Goal: Task Accomplishment & Management: Manage account settings

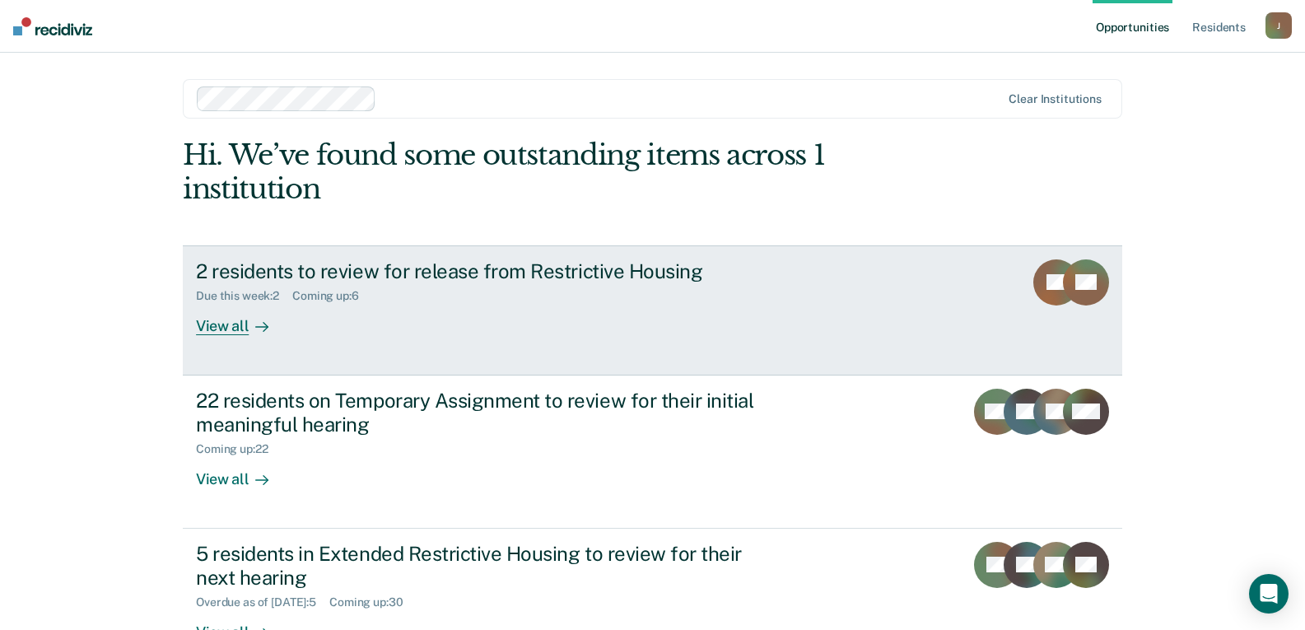
click at [202, 326] on div "View all" at bounding box center [242, 319] width 92 height 32
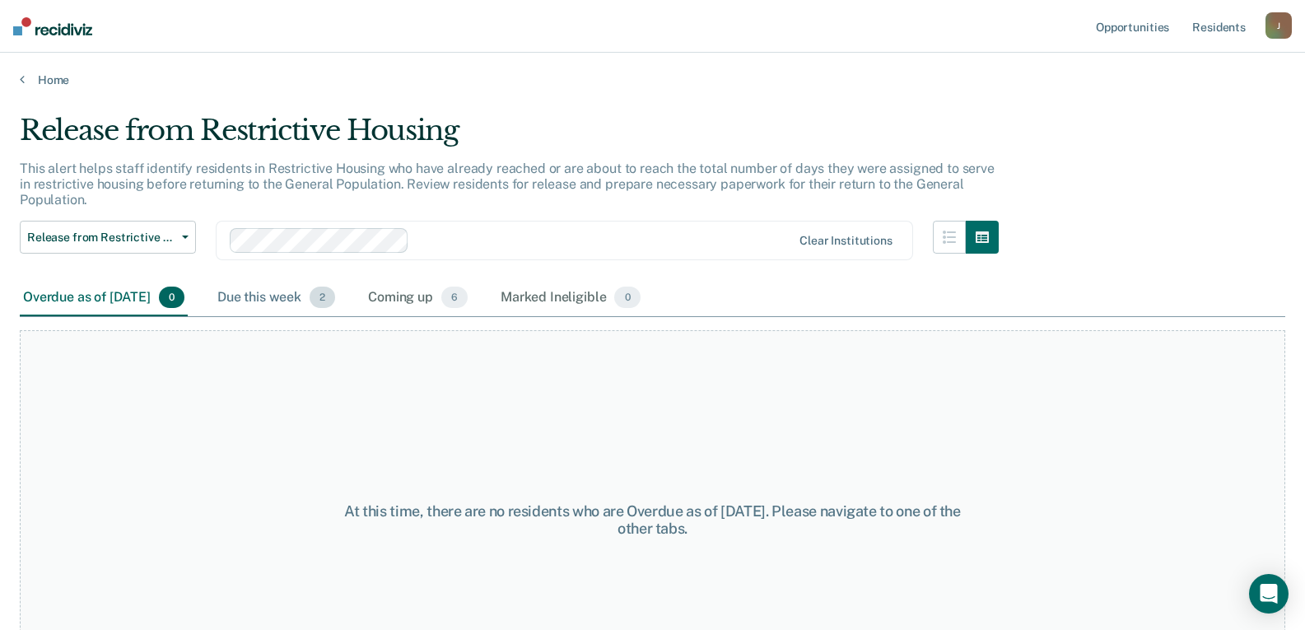
click at [292, 285] on div "Due this week 2" at bounding box center [276, 298] width 124 height 36
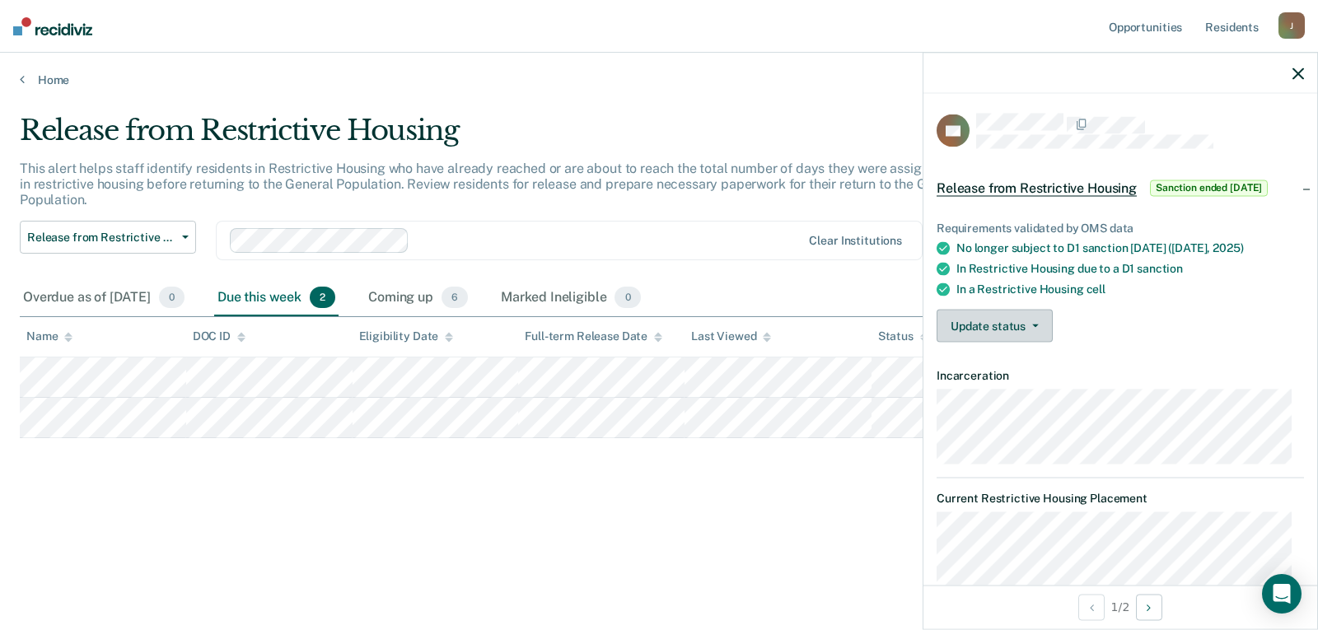
click at [997, 324] on button "Update status" at bounding box center [994, 326] width 116 height 33
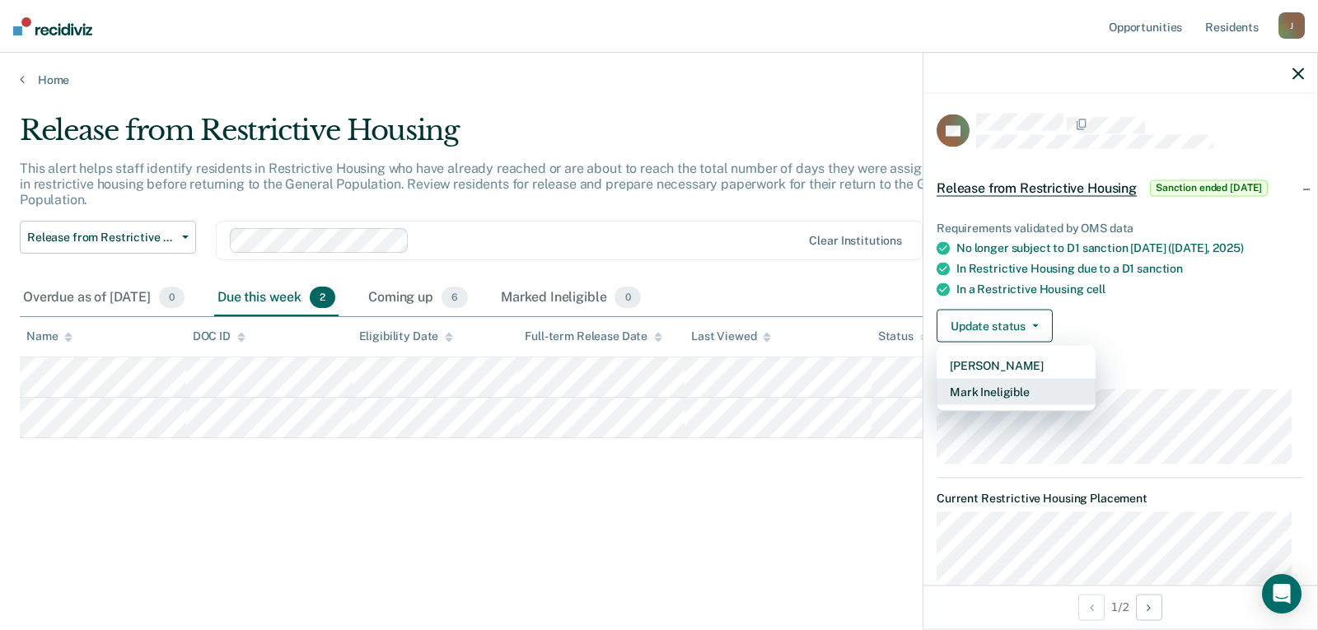
click at [1013, 385] on button "Mark Ineligible" at bounding box center [1015, 392] width 159 height 26
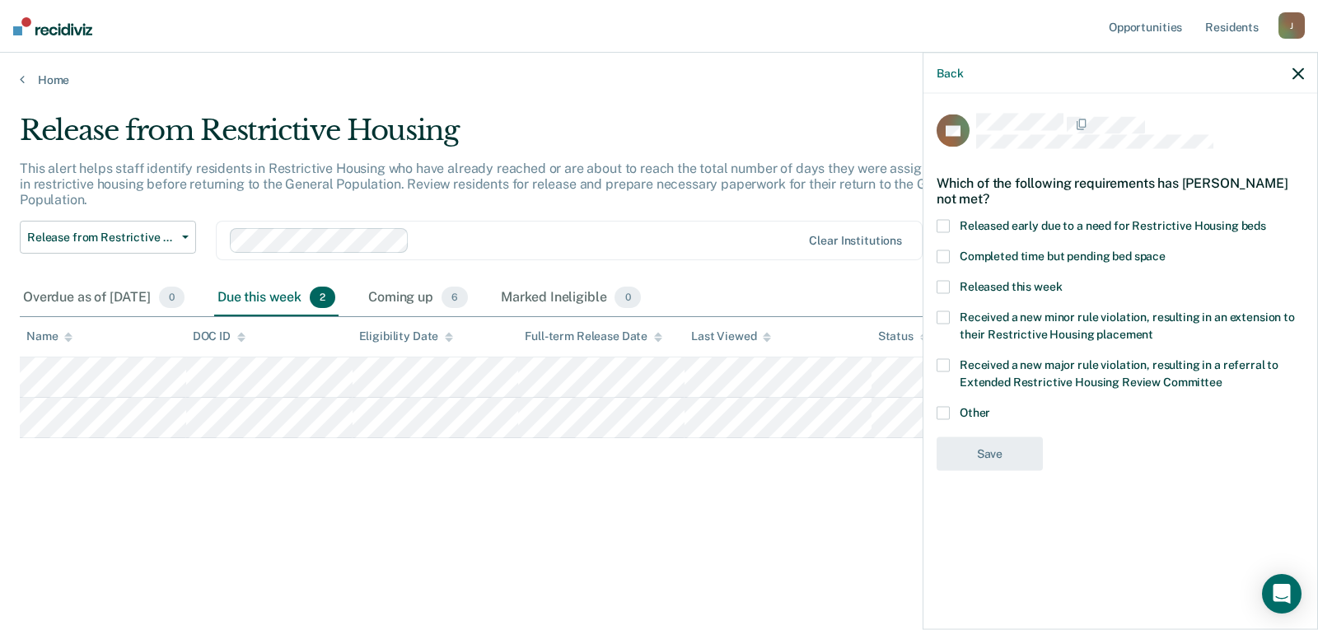
click at [945, 288] on span at bounding box center [942, 287] width 13 height 13
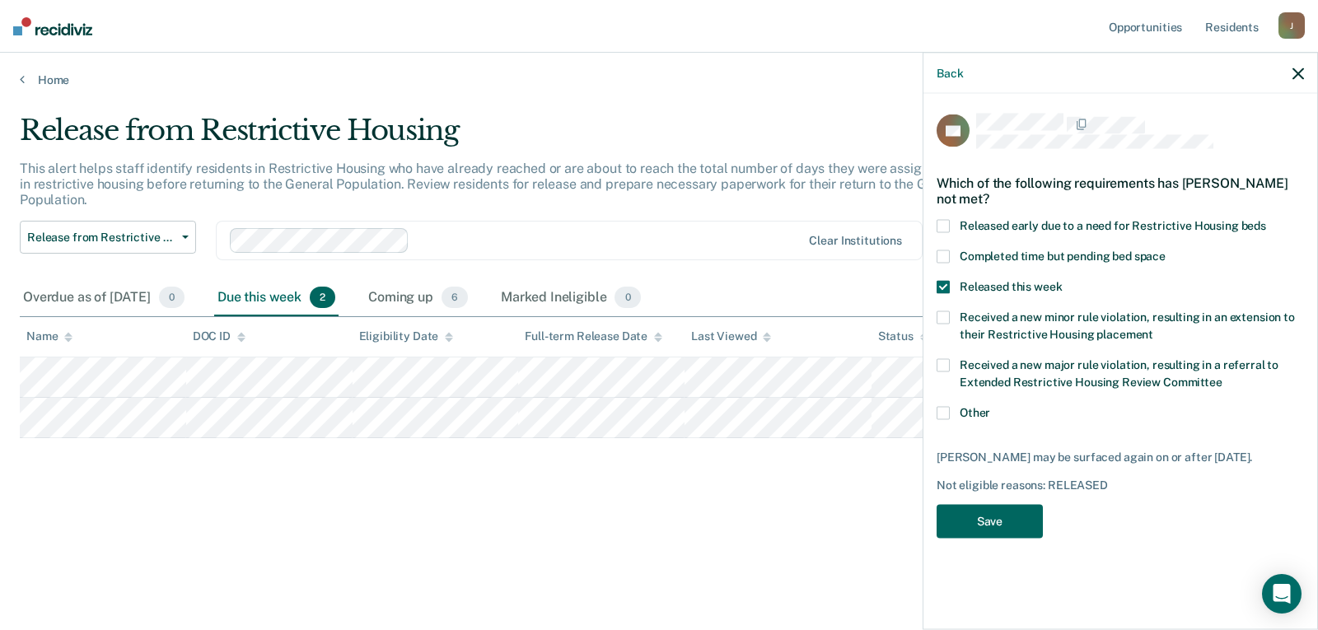
click at [987, 513] on button "Save" at bounding box center [989, 522] width 106 height 34
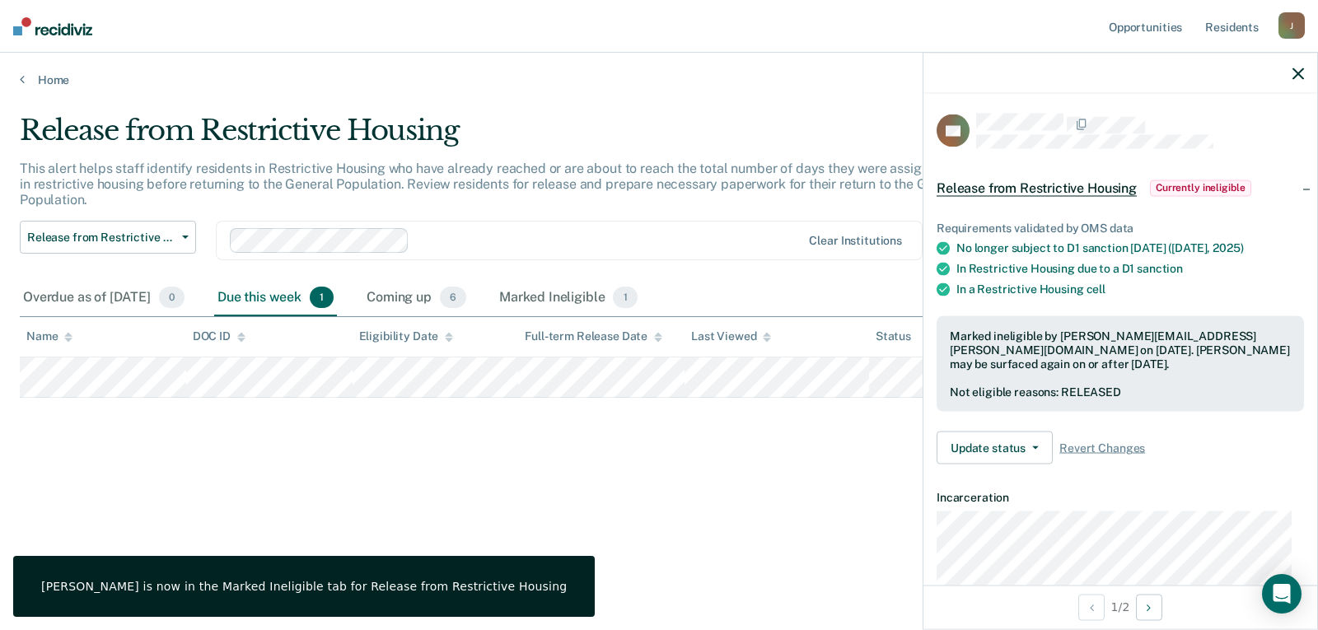
click at [1299, 72] on icon "button" at bounding box center [1298, 74] width 12 height 12
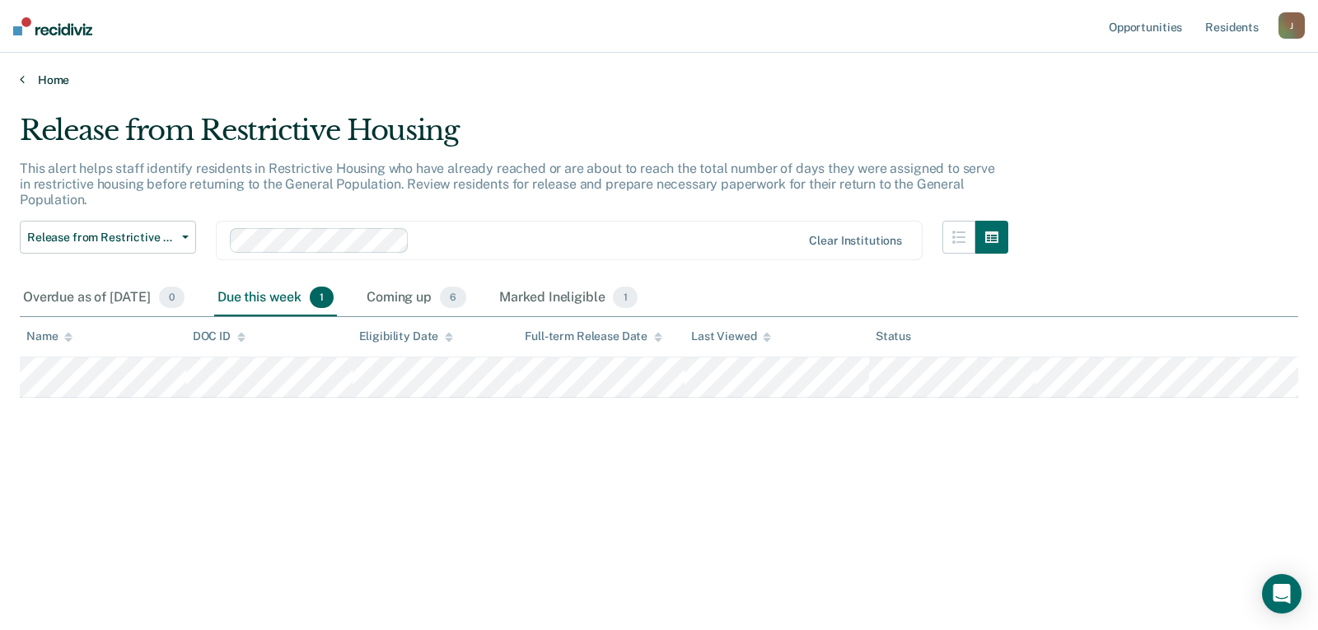
click at [57, 82] on link "Home" at bounding box center [659, 79] width 1278 height 15
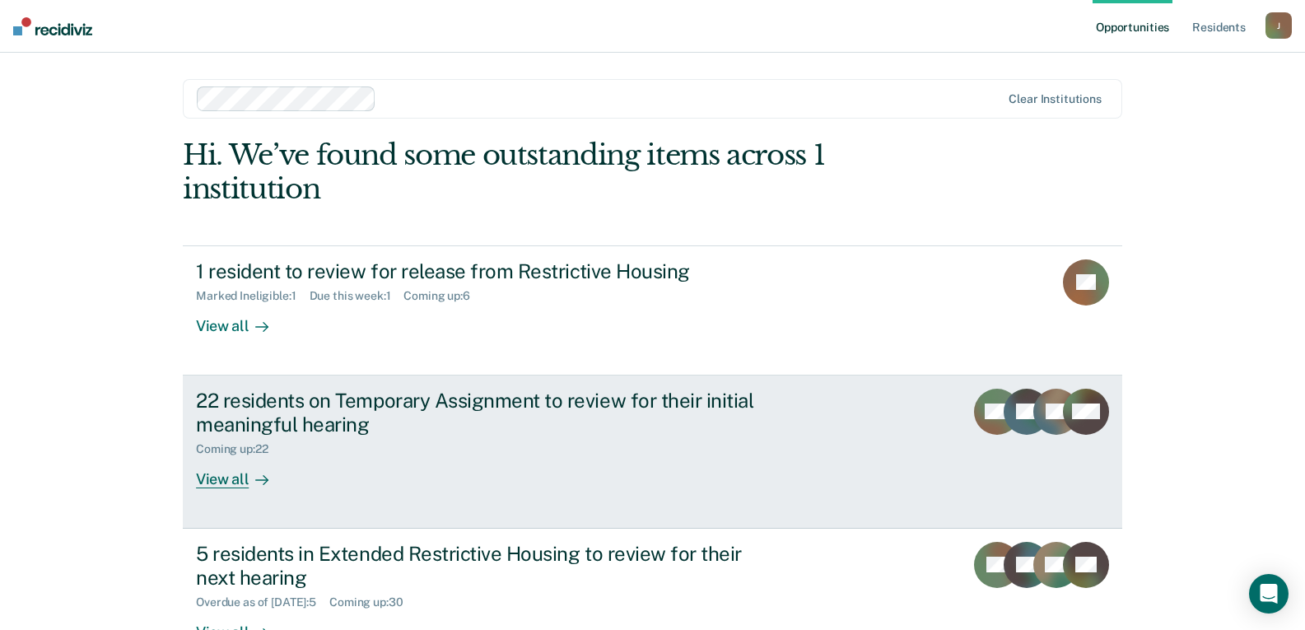
click at [214, 487] on div "View all" at bounding box center [242, 472] width 92 height 32
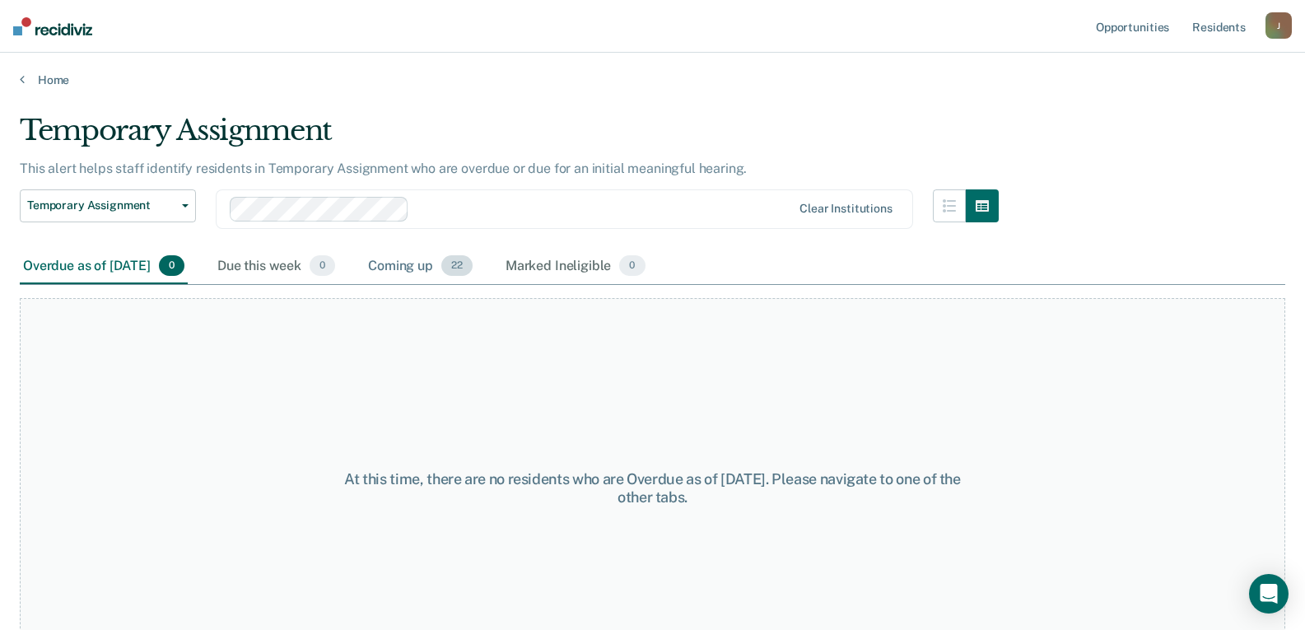
click at [445, 275] on div "Coming up 22" at bounding box center [420, 267] width 111 height 36
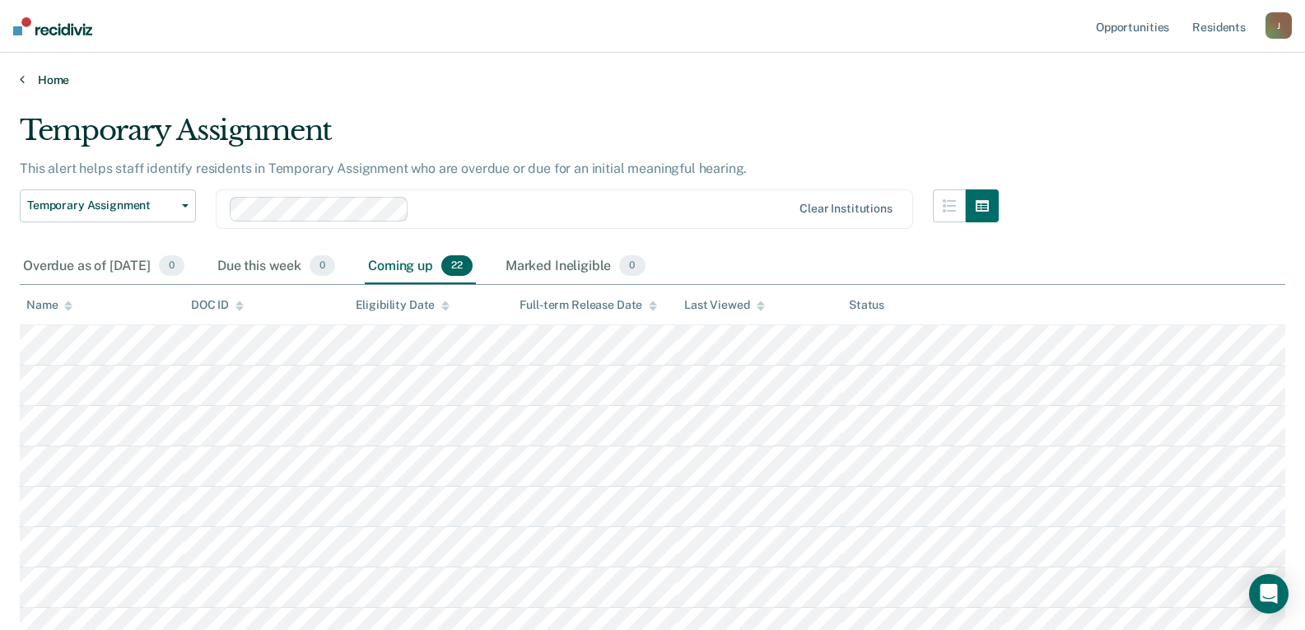
click at [52, 77] on link "Home" at bounding box center [653, 79] width 1266 height 15
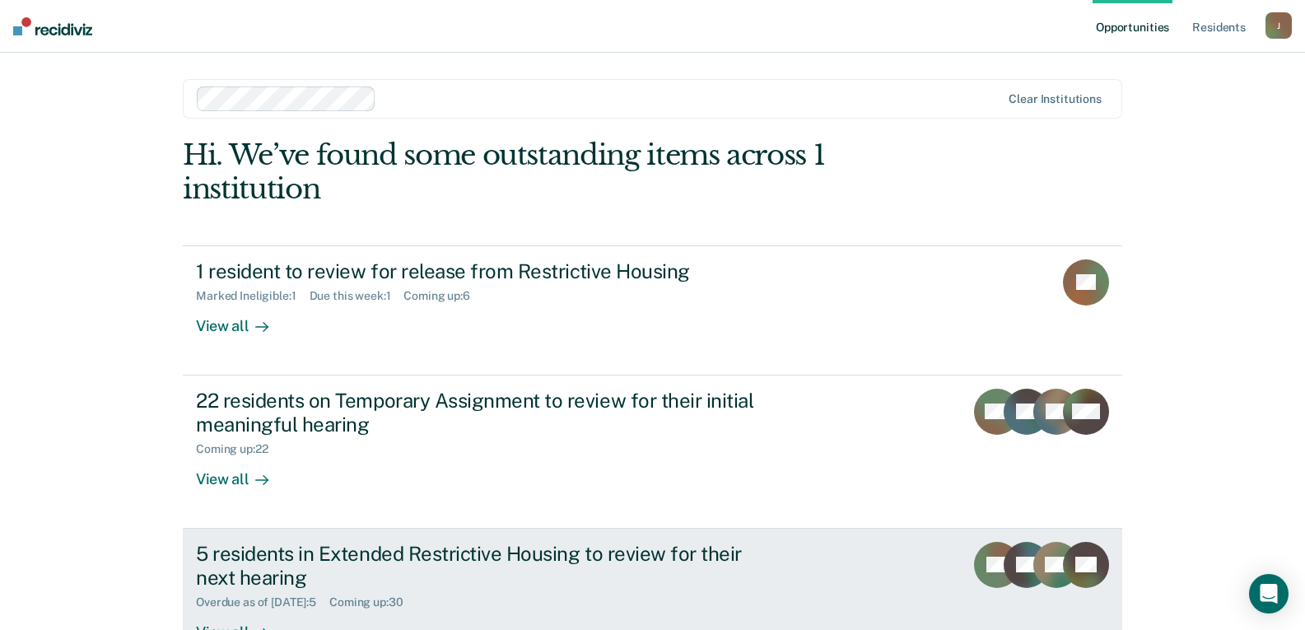
scroll to position [118, 0]
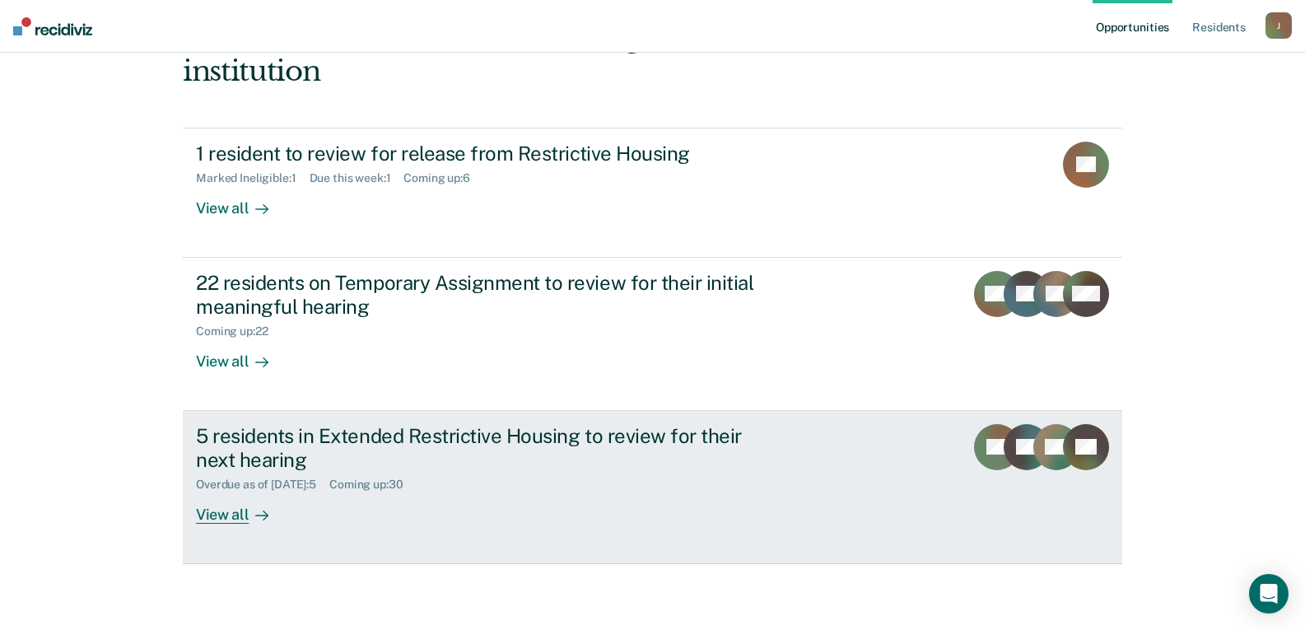
click at [225, 523] on div "View all" at bounding box center [242, 508] width 92 height 32
